Goal: Task Accomplishment & Management: Manage account settings

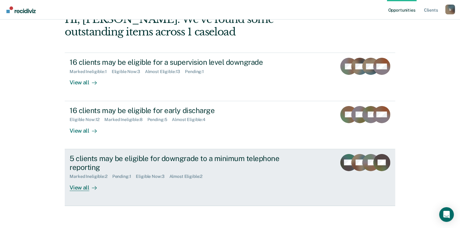
scroll to position [83, 0]
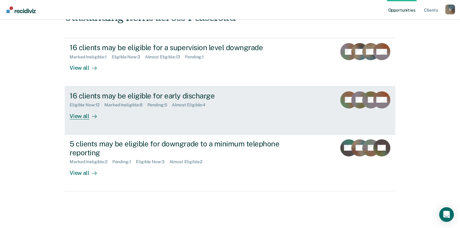
click at [73, 115] on div "View all" at bounding box center [87, 113] width 34 height 12
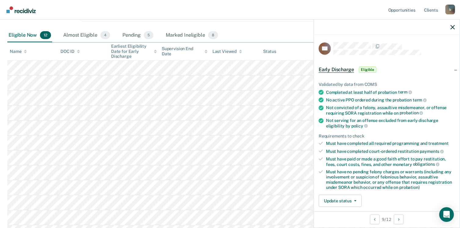
scroll to position [153, 0]
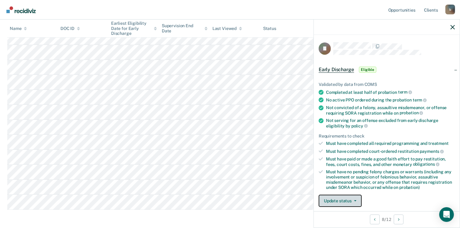
click at [352, 196] on button "Update status" at bounding box center [340, 200] width 43 height 12
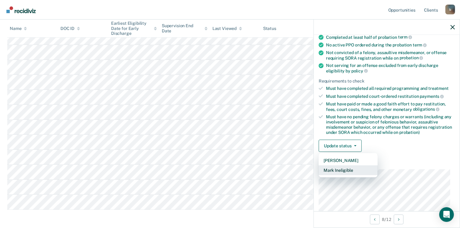
scroll to position [62, 0]
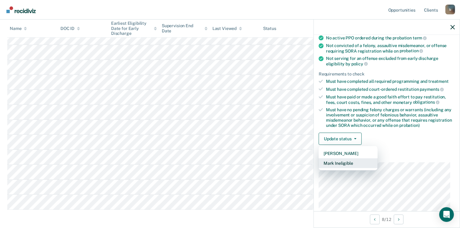
click at [344, 160] on button "Mark Ineligible" at bounding box center [348, 163] width 59 height 10
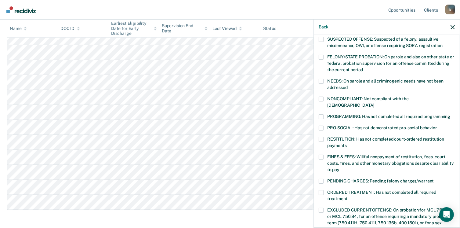
click at [320, 114] on span at bounding box center [321, 116] width 5 height 5
click at [450, 114] on input "PROGRAMMING: Has not completed all required programming" at bounding box center [450, 114] width 0 height 0
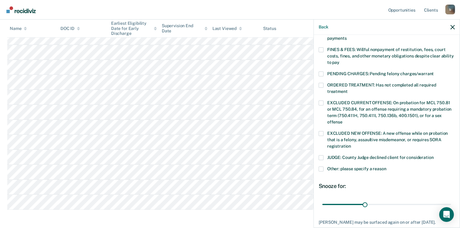
scroll to position [184, 0]
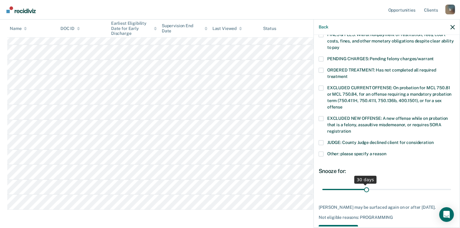
drag, startPoint x: 364, startPoint y: 181, endPoint x: 386, endPoint y: 180, distance: 21.4
click at [367, 184] on input "range" at bounding box center [386, 189] width 129 height 11
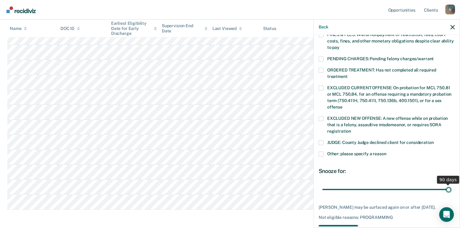
drag, startPoint x: 386, startPoint y: 180, endPoint x: 451, endPoint y: 169, distance: 65.8
type input "90"
click at [451, 184] on input "range" at bounding box center [386, 189] width 129 height 11
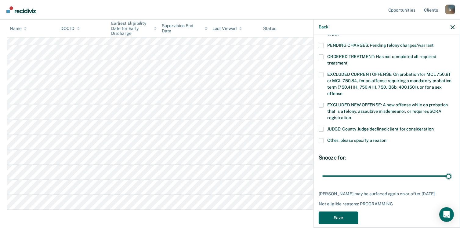
scroll to position [204, 0]
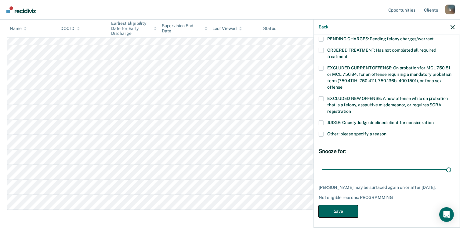
click at [342, 207] on button "Save" at bounding box center [338, 211] width 39 height 13
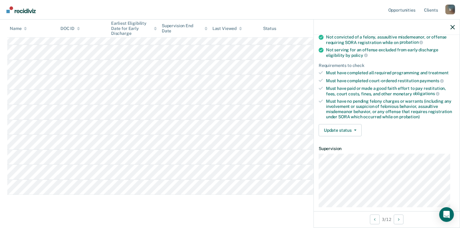
scroll to position [67, 0]
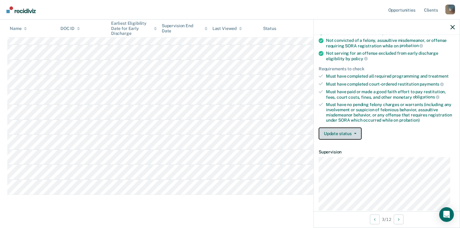
click at [348, 132] on button "Update status" at bounding box center [340, 133] width 43 height 12
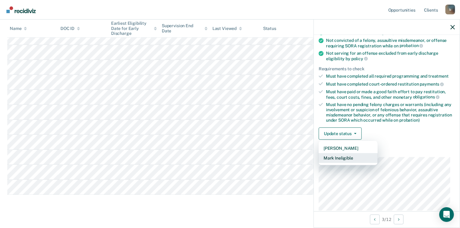
click at [341, 157] on button "Mark Ineligible" at bounding box center [348, 158] width 59 height 10
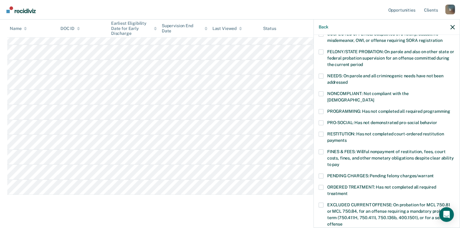
click at [321, 149] on label "FINES & FEES: Willful nonpayment of restitution, fees, court costs, fines, and …" at bounding box center [387, 158] width 136 height 19
click at [339, 162] on input "FINES & FEES: Willful nonpayment of restitution, fees, court costs, fines, and …" at bounding box center [339, 162] width 0 height 0
click at [323, 131] on span at bounding box center [321, 133] width 5 height 5
click at [347, 138] on input "RESTITUTION: Has not completed court-ordered restitution payments" at bounding box center [347, 138] width 0 height 0
click at [322, 149] on span at bounding box center [321, 151] width 5 height 5
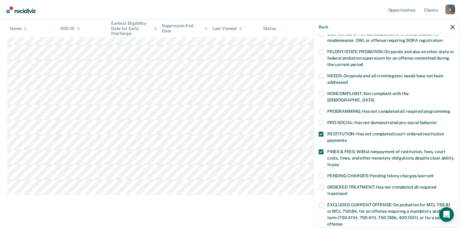
click at [339, 162] on input "FINES & FEES: Willful nonpayment of restitution, fees, court costs, fines, and …" at bounding box center [339, 162] width 0 height 0
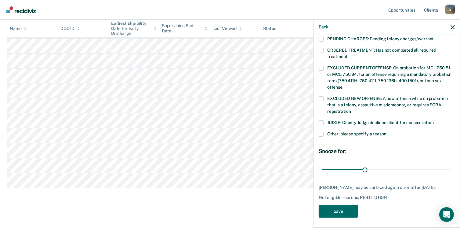
scroll to position [162, 0]
drag, startPoint x: 363, startPoint y: 161, endPoint x: 372, endPoint y: 161, distance: 8.9
click at [369, 164] on input "range" at bounding box center [386, 169] width 129 height 11
drag, startPoint x: 372, startPoint y: 161, endPoint x: 448, endPoint y: 159, distance: 76.6
type input "90"
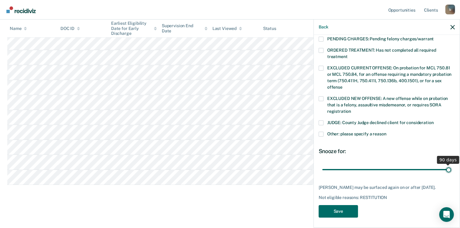
click at [448, 164] on input "range" at bounding box center [386, 169] width 129 height 11
click at [352, 207] on button "Save" at bounding box center [338, 211] width 39 height 13
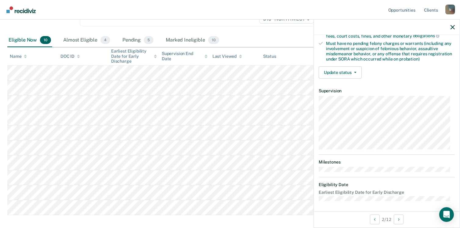
scroll to position [148, 0]
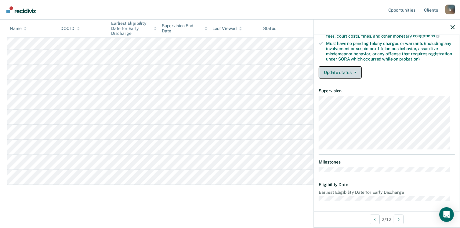
click at [353, 72] on button "Update status" at bounding box center [340, 72] width 43 height 12
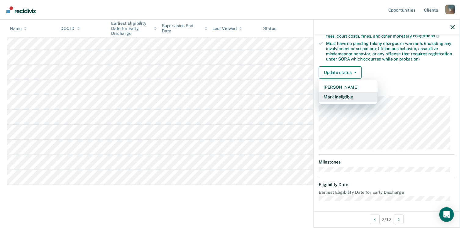
click at [341, 95] on button "Mark Ineligible" at bounding box center [348, 97] width 59 height 10
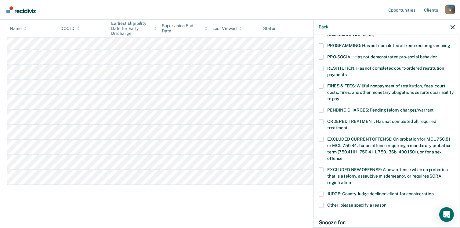
scroll to position [98, 0]
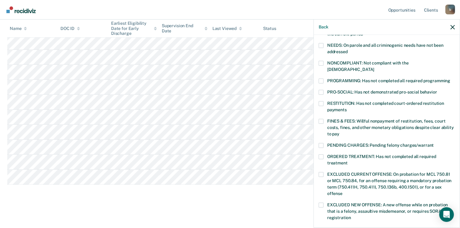
click at [320, 78] on span at bounding box center [321, 80] width 5 height 5
click at [450, 78] on input "PROGRAMMING: Has not completed all required programming" at bounding box center [450, 78] width 0 height 0
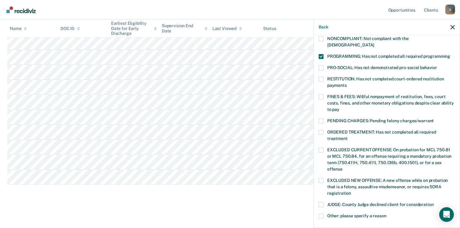
scroll to position [159, 0]
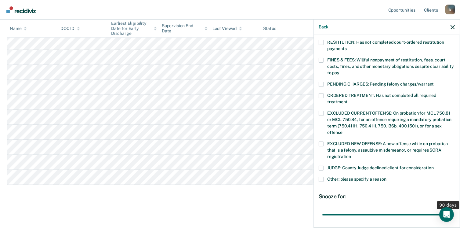
drag, startPoint x: 363, startPoint y: 207, endPoint x: 445, endPoint y: 193, distance: 83.3
type input "90"
click at [445, 209] on input "range" at bounding box center [386, 214] width 129 height 11
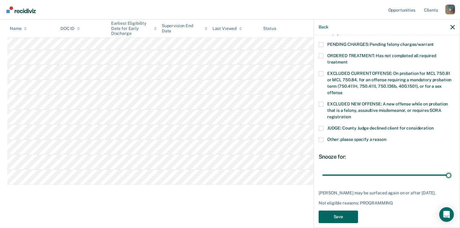
scroll to position [199, 0]
click at [337, 210] on button "Save" at bounding box center [338, 216] width 39 height 13
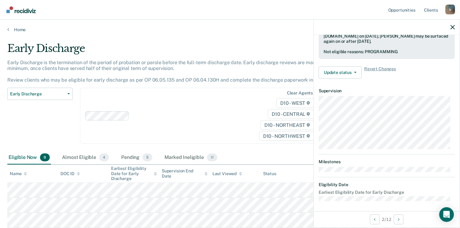
scroll to position [0, 0]
click at [17, 27] on link "Home" at bounding box center [229, 29] width 445 height 5
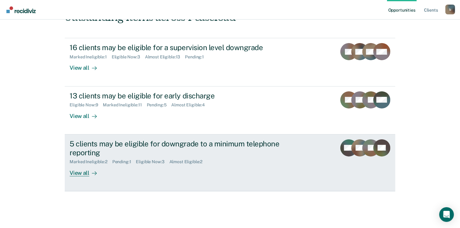
scroll to position [83, 0]
click at [76, 176] on link "5 clients may be eligible for downgrade to a minimum telephone reporting Marked…" at bounding box center [230, 162] width 330 height 57
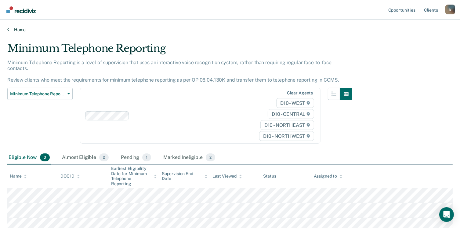
click at [16, 27] on link "Home" at bounding box center [229, 29] width 445 height 5
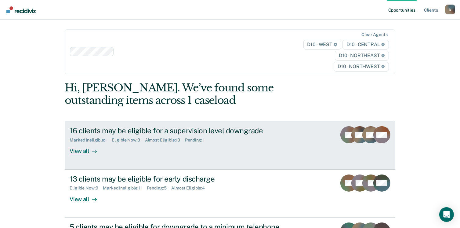
click at [80, 152] on div "View all" at bounding box center [87, 148] width 34 height 12
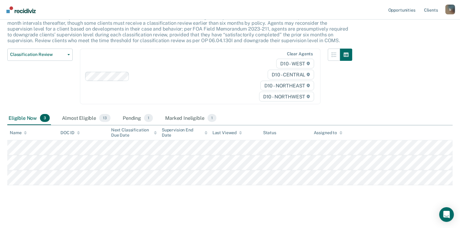
scroll to position [45, 0]
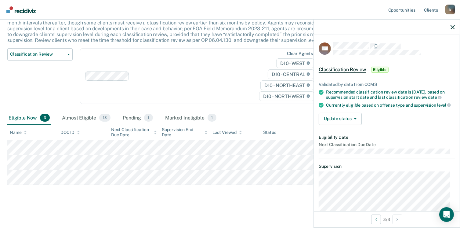
drag, startPoint x: 204, startPoint y: 185, endPoint x: 242, endPoint y: 207, distance: 44.4
click at [242, 207] on main "Classification Review This alert helps staff identify clients due or overdue fo…" at bounding box center [230, 107] width 460 height 240
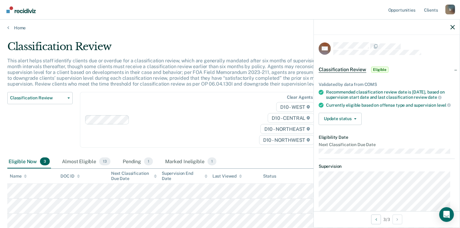
scroll to position [0, 0]
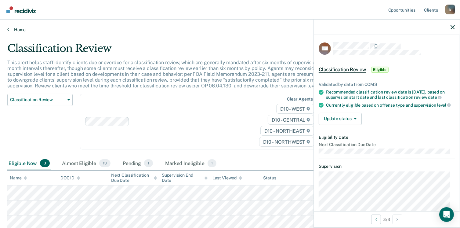
click at [16, 28] on link "Home" at bounding box center [229, 29] width 445 height 5
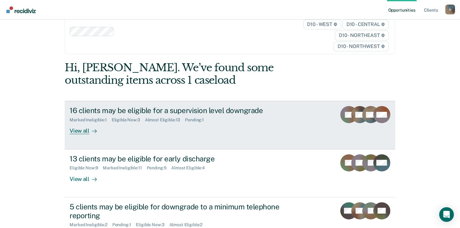
scroll to position [31, 0]
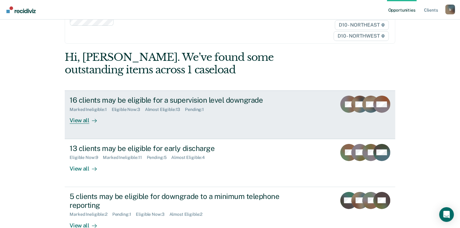
click at [193, 108] on div "Pending : 1" at bounding box center [197, 109] width 24 height 5
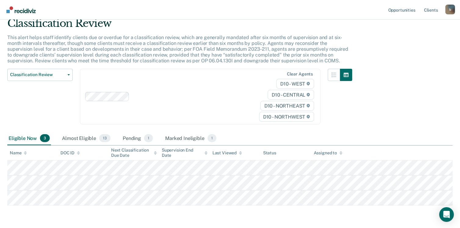
scroll to position [45, 0]
